Goal: Use online tool/utility: Utilize a website feature to perform a specific function

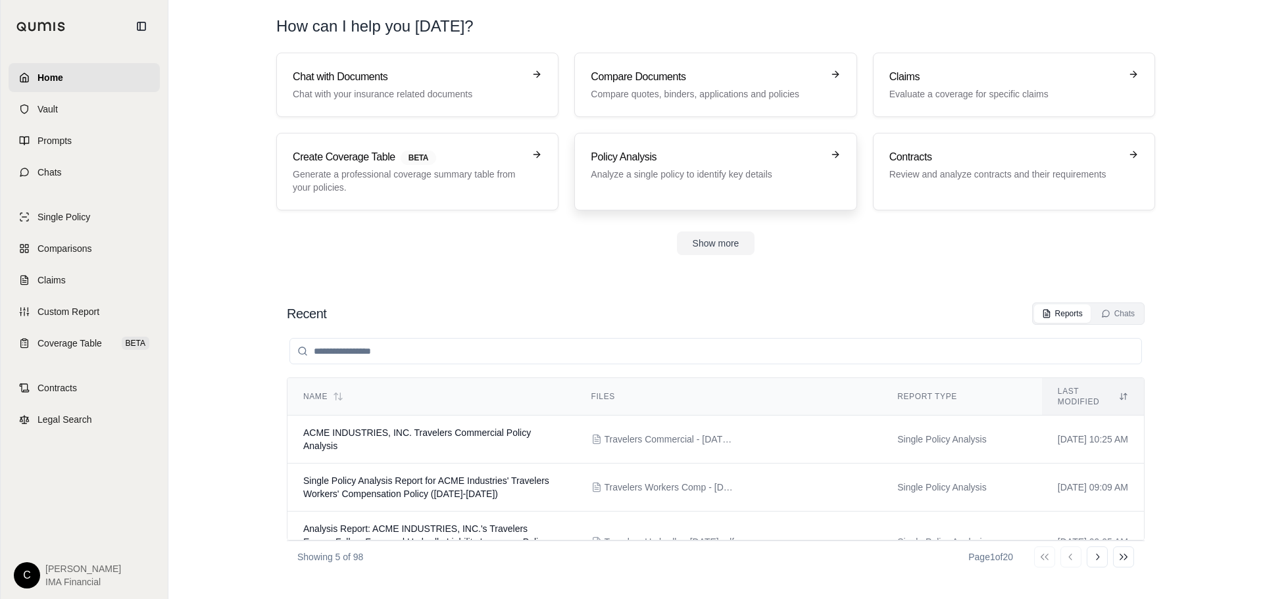
click at [662, 148] on link "Policy Analysis Analyze a single policy to identify key details" at bounding box center [715, 172] width 282 height 78
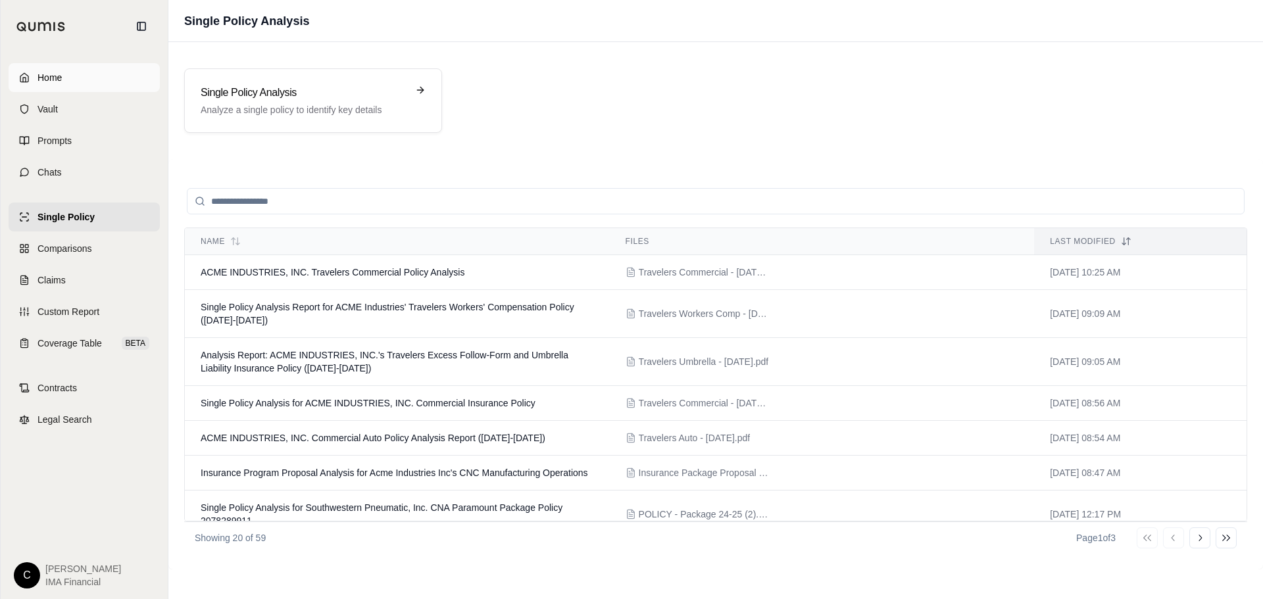
click at [66, 76] on link "Home" at bounding box center [84, 77] width 151 height 29
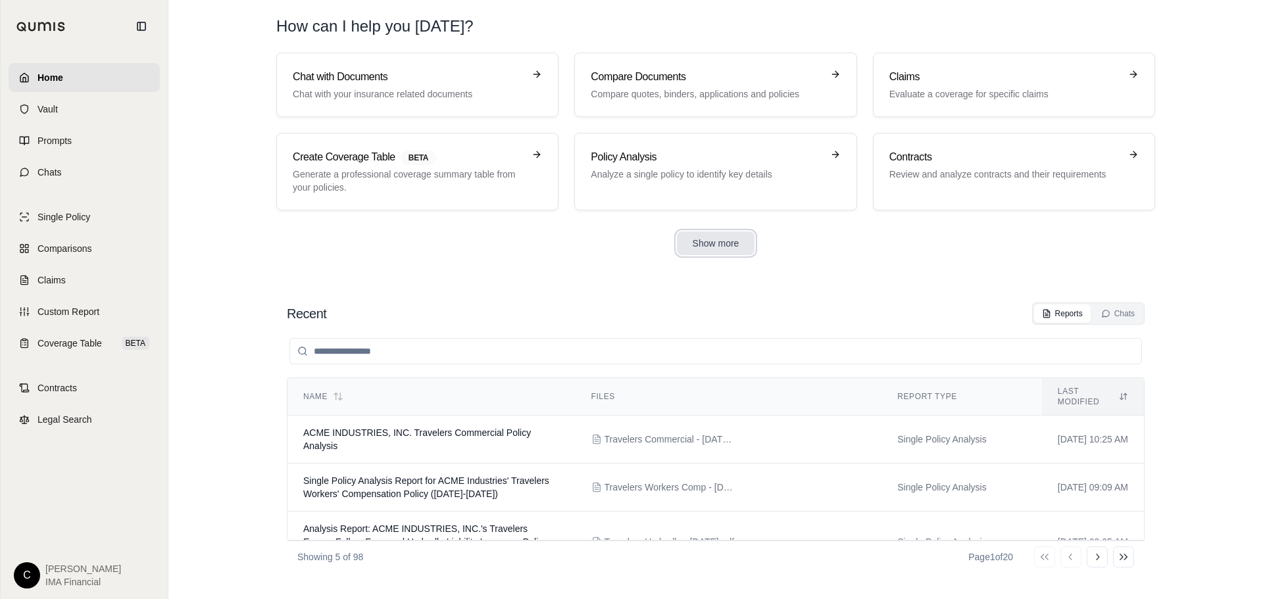
click at [696, 237] on button "Show more" at bounding box center [716, 244] width 78 height 24
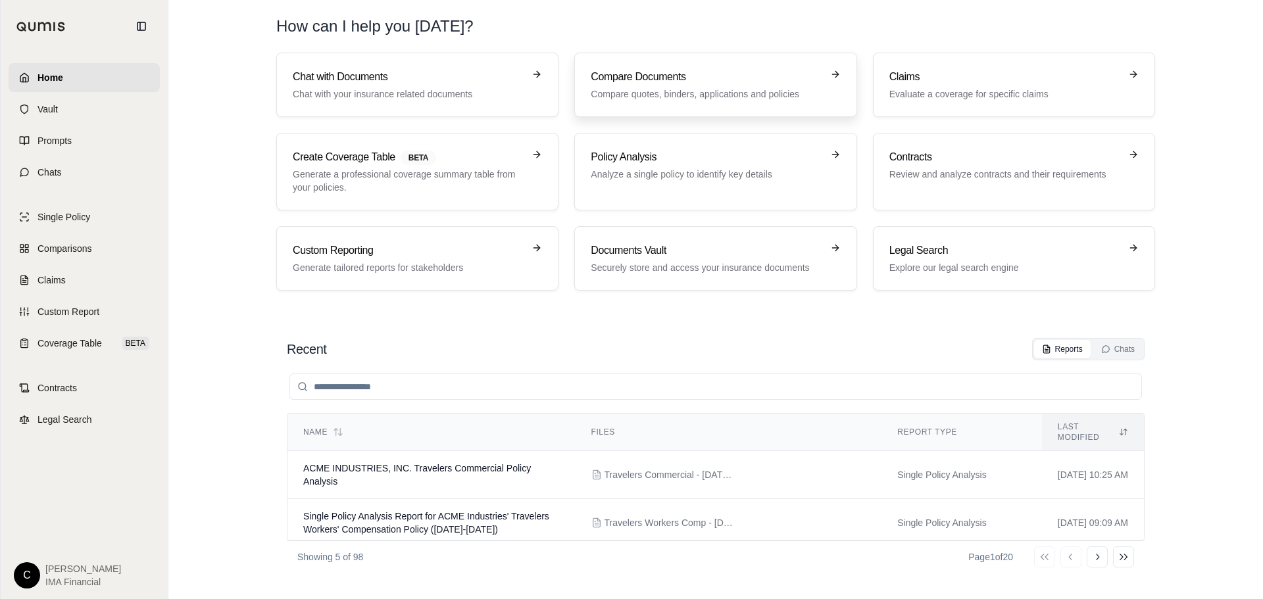
click at [750, 86] on div "Compare Documents Compare quotes, binders, applications and policies" at bounding box center [706, 85] width 231 height 32
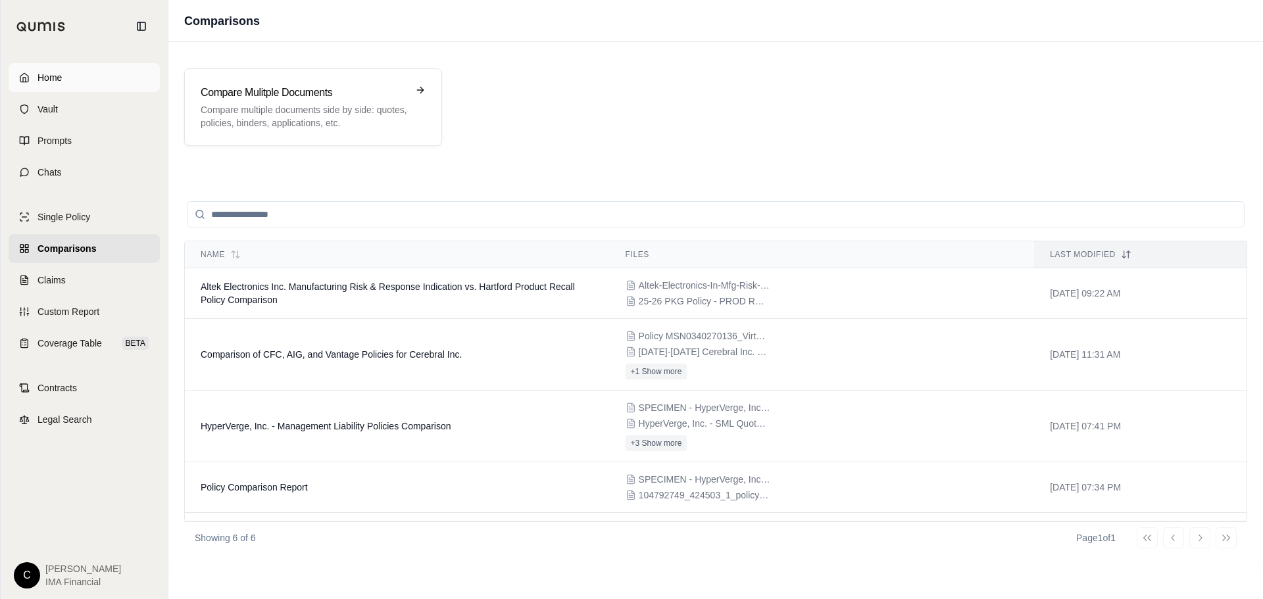
click at [72, 82] on link "Home" at bounding box center [84, 77] width 151 height 29
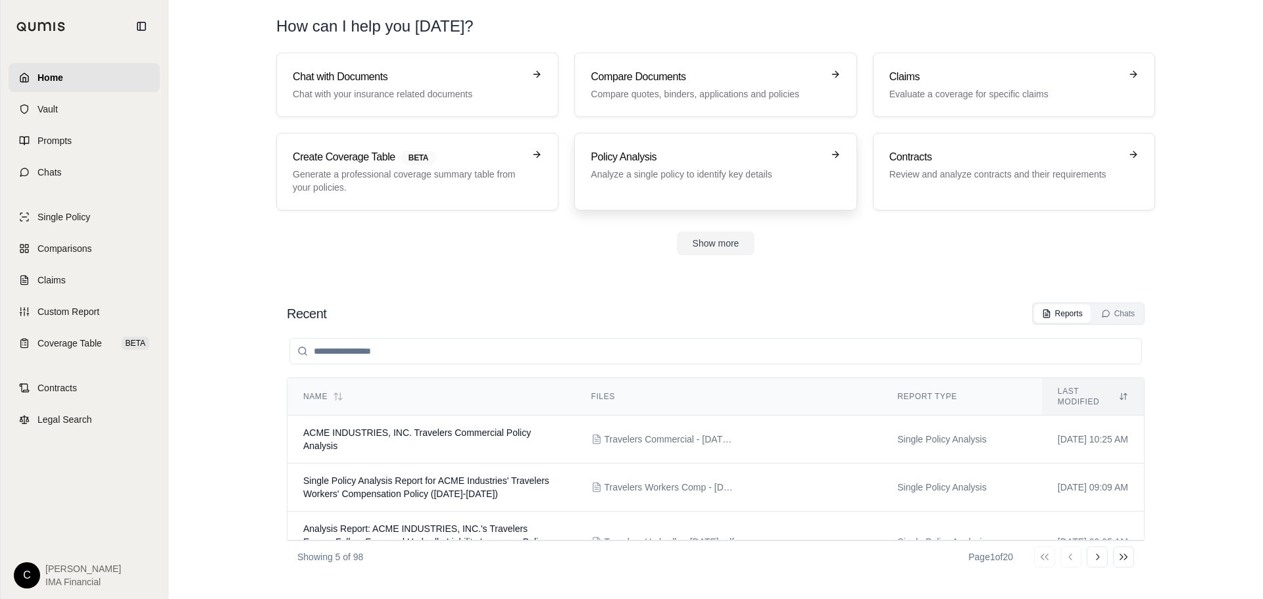
click at [652, 151] on h3 "Policy Analysis" at bounding box center [706, 157] width 231 height 16
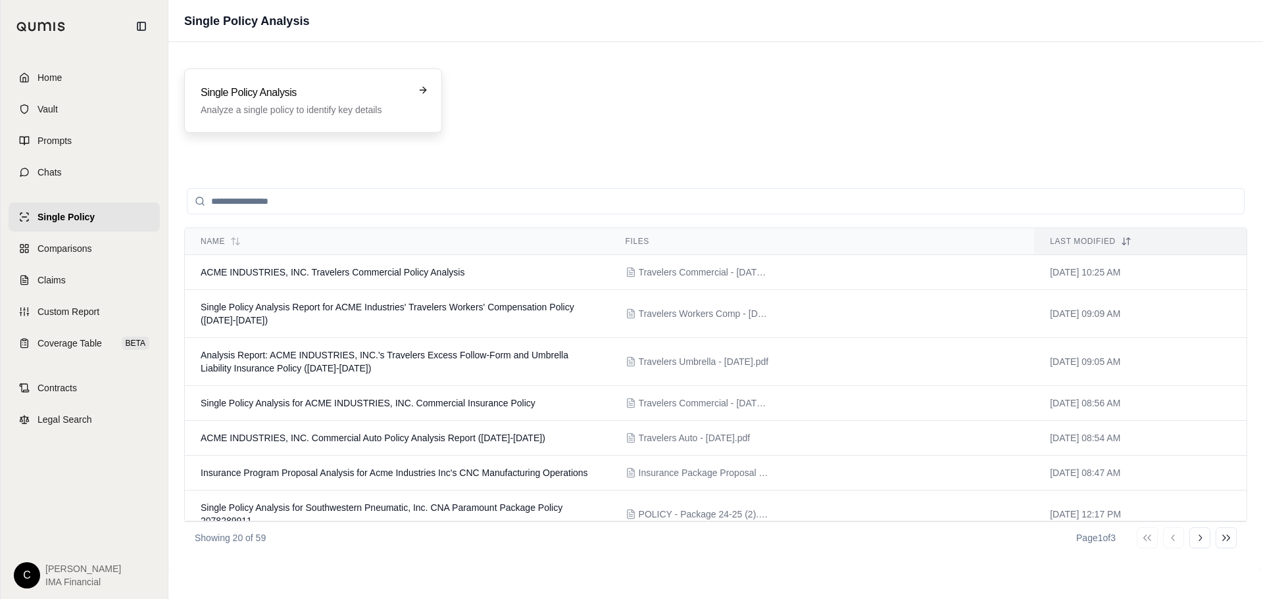
click at [354, 94] on h3 "Single Policy Analysis" at bounding box center [304, 93] width 207 height 16
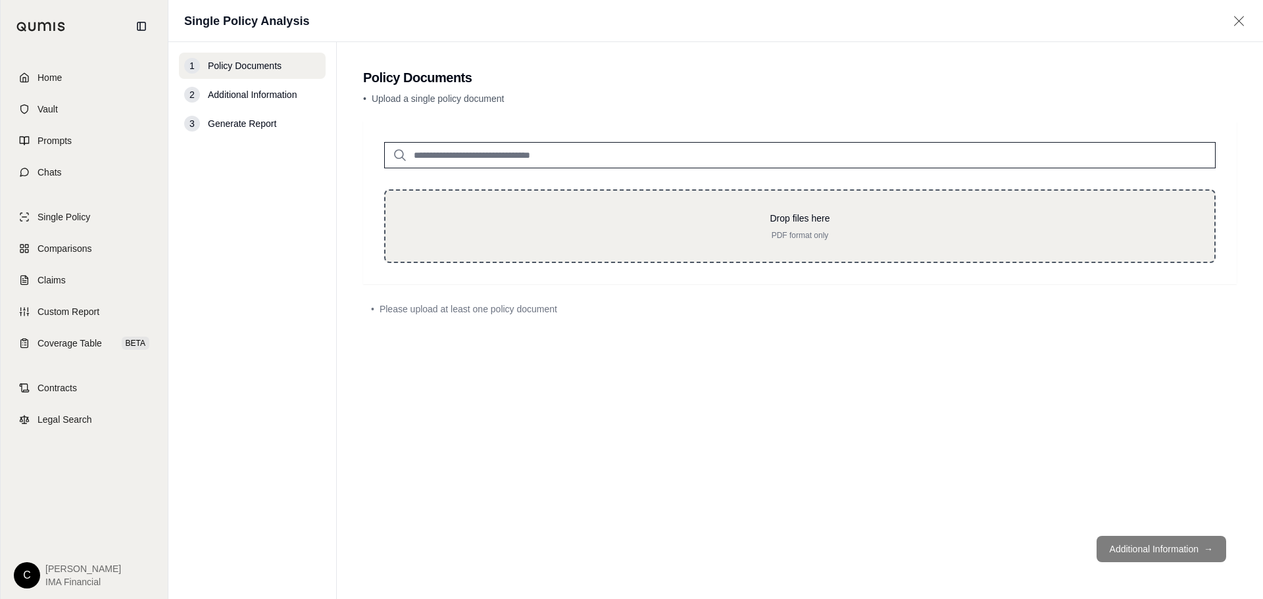
click at [615, 216] on p "Drop files here" at bounding box center [799, 218] width 787 height 13
type input "**********"
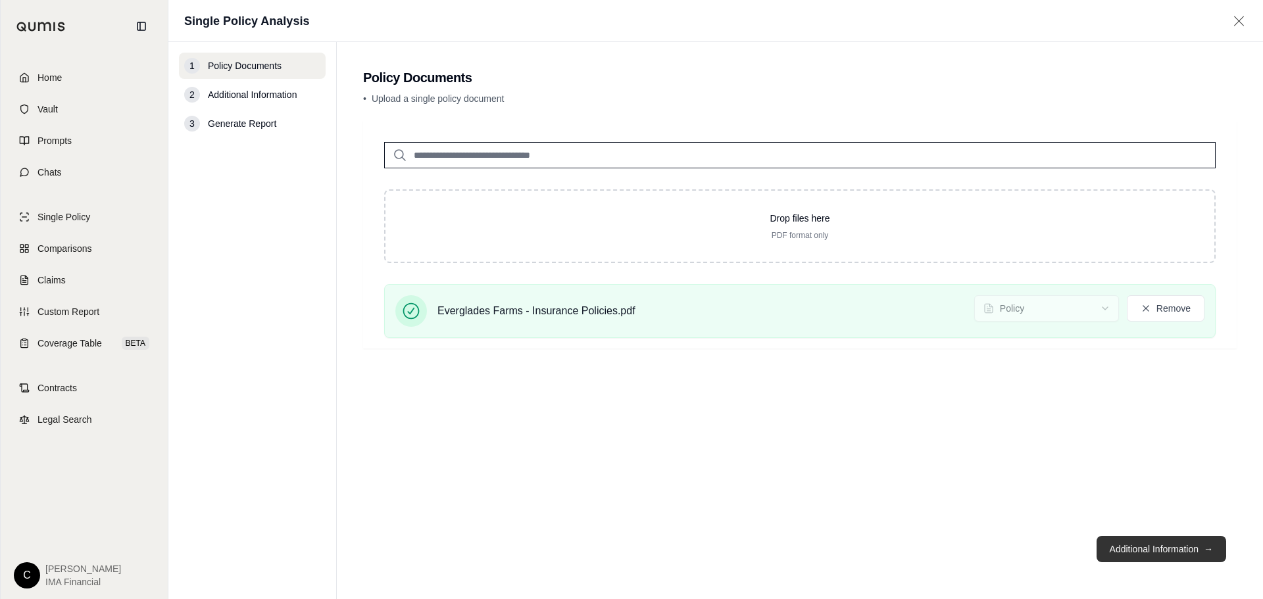
click at [1182, 547] on button "Additional Information →" at bounding box center [1161, 549] width 130 height 26
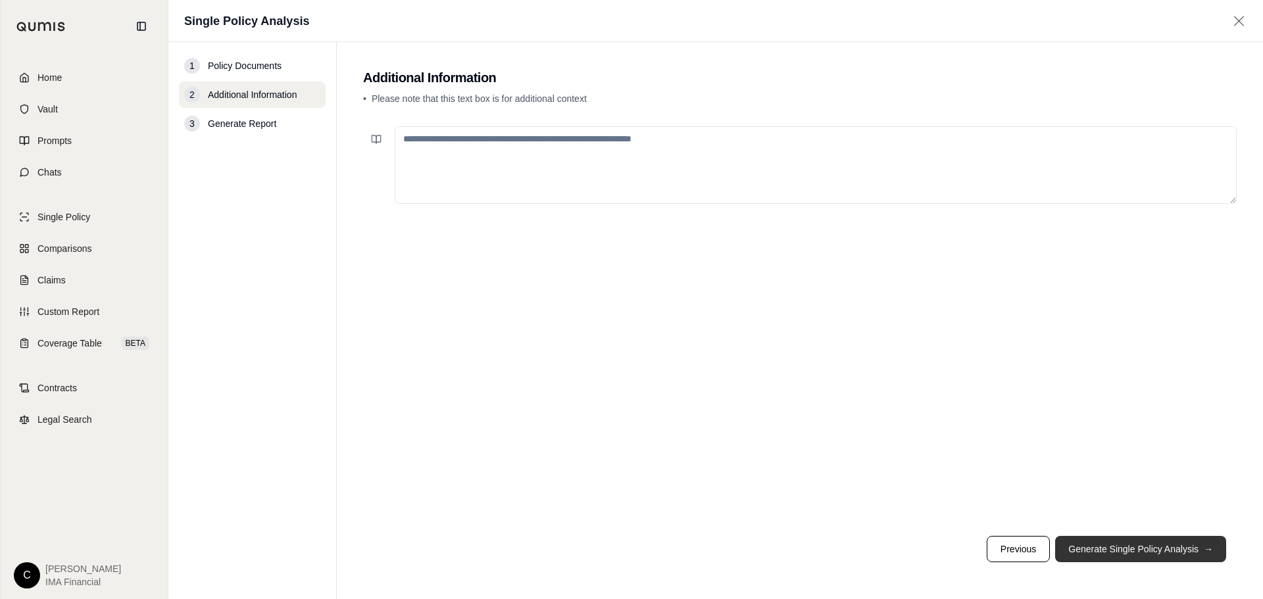
click at [1099, 543] on button "Generate Single Policy Analysis →" at bounding box center [1140, 549] width 171 height 26
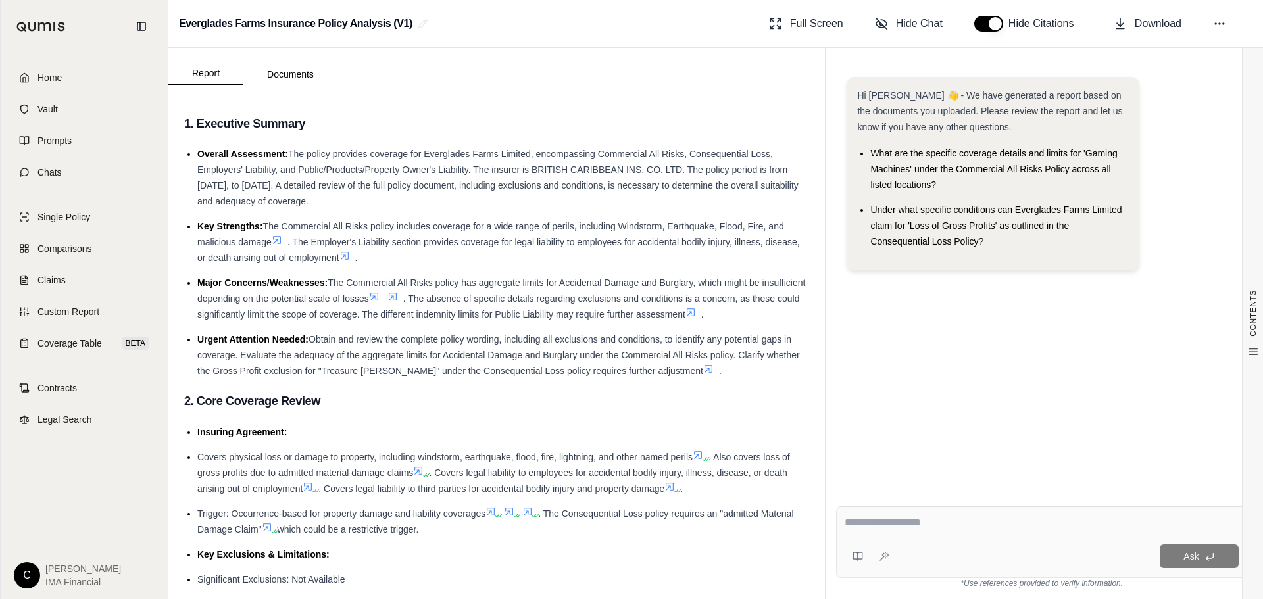
click at [866, 327] on div "Hi [PERSON_NAME] 👋 - We have generated a report based on the documents you uplo…" at bounding box center [1041, 275] width 411 height 419
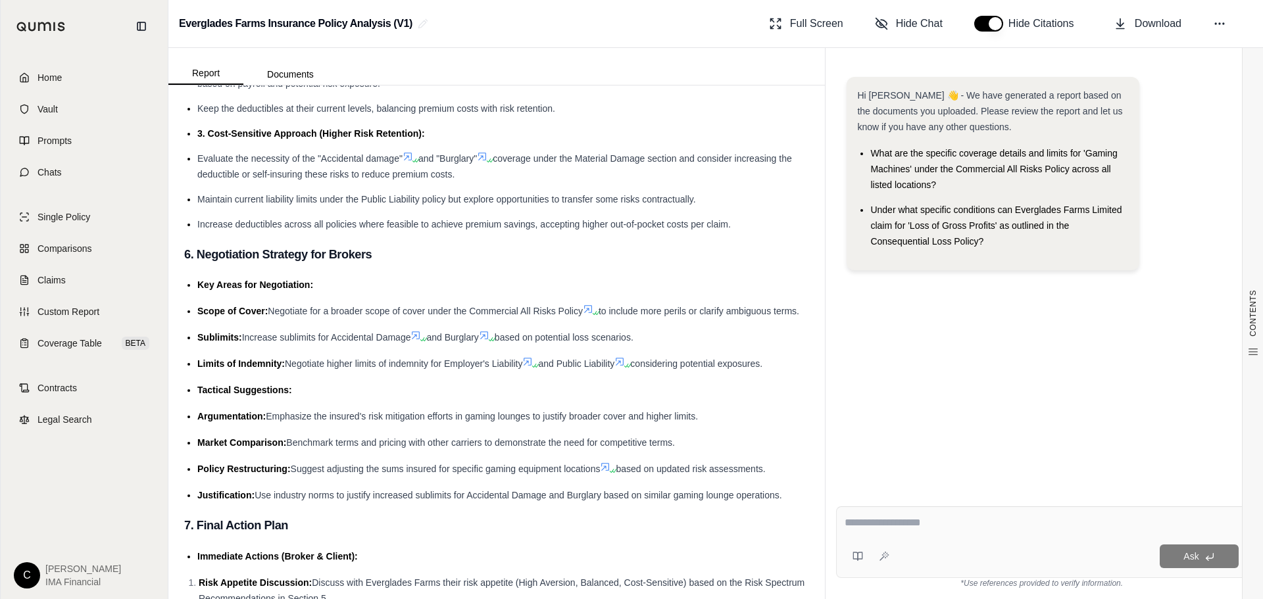
scroll to position [2450, 0]
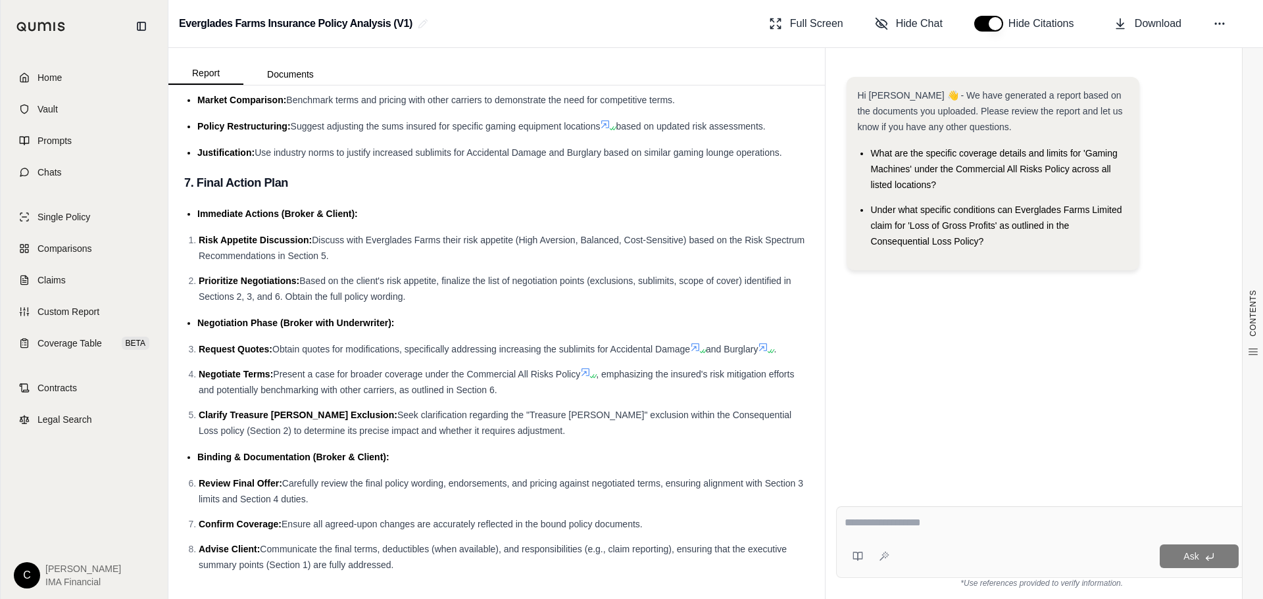
click at [912, 525] on textarea at bounding box center [1041, 523] width 394 height 16
type textarea "**********"
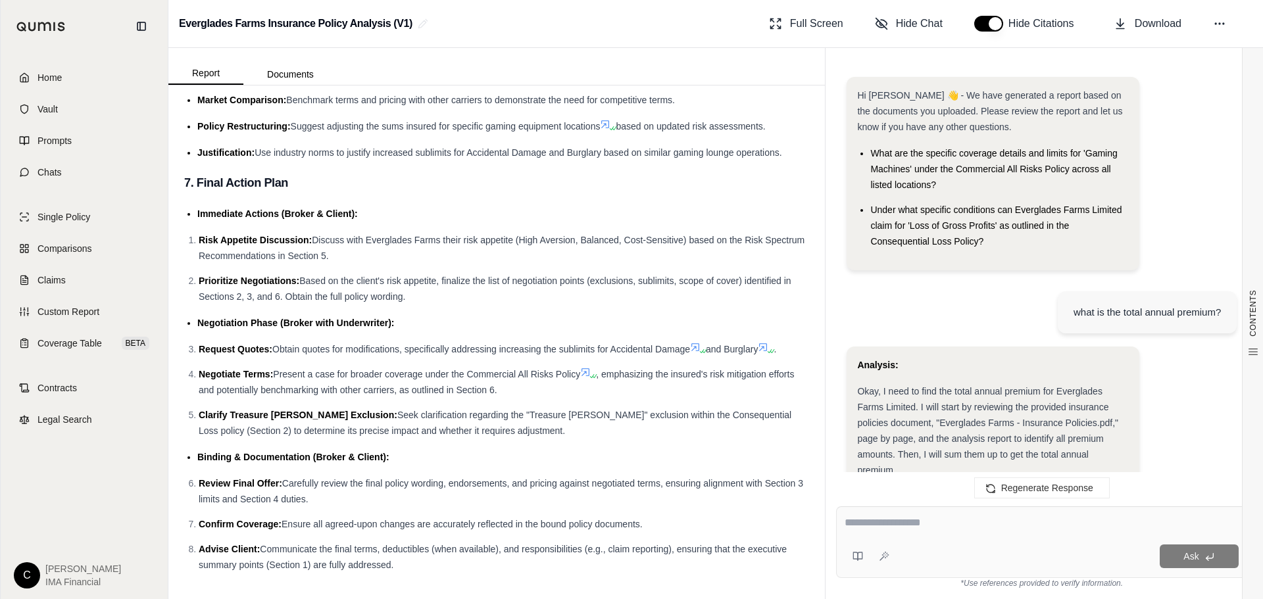
scroll to position [1505, 0]
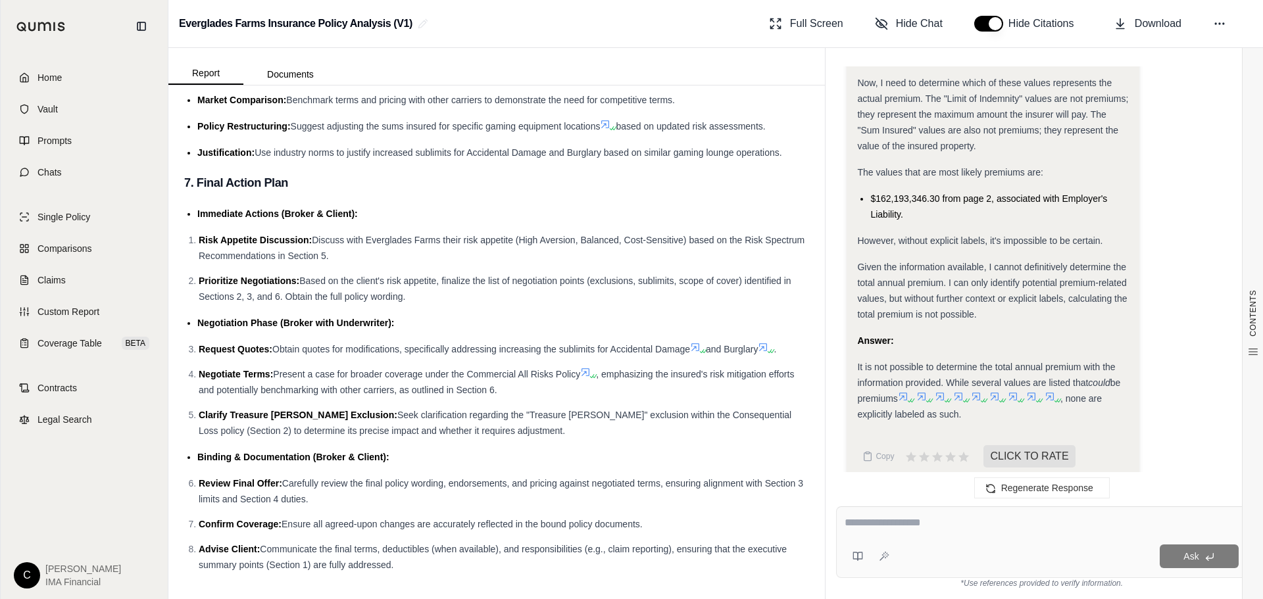
click at [603, 268] on ol "Risk Appetite Discussion: Discuss with Everglades Farms their risk appetite (Hi…" at bounding box center [496, 268] width 625 height 72
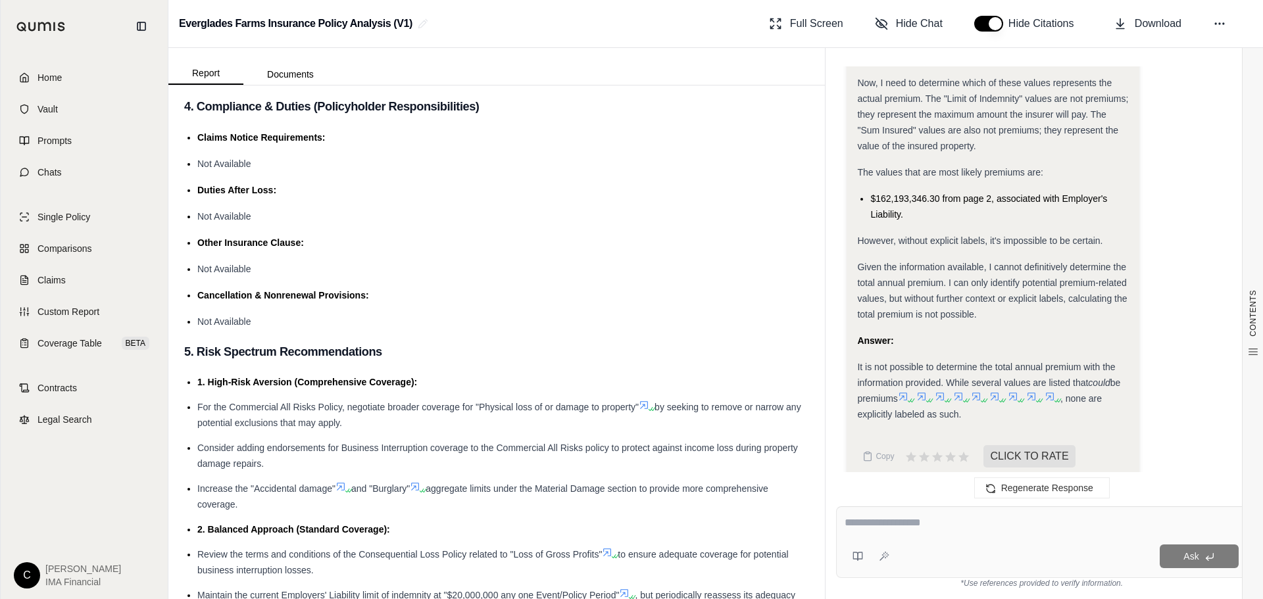
scroll to position [1222, 0]
